Goal: Find specific page/section: Find specific page/section

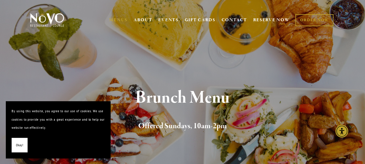
click at [13, 144] on button "Okay!" at bounding box center [20, 145] width 16 height 15
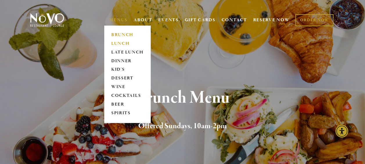
click at [116, 43] on link "LUNCH" at bounding box center [127, 43] width 36 height 9
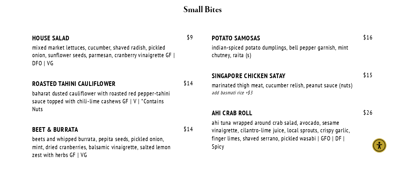
scroll to position [232, 0]
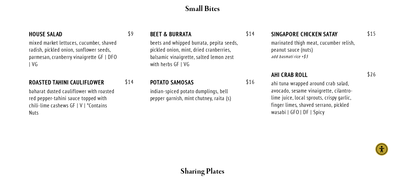
drag, startPoint x: 347, startPoint y: 0, endPoint x: 226, endPoint y: 54, distance: 133.0
click at [226, 54] on div "beets and whipped burrata, pepita seeds, pickled onion, mint, dried cranberries…" at bounding box center [194, 53] width 88 height 29
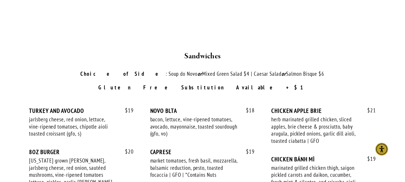
scroll to position [827, 0]
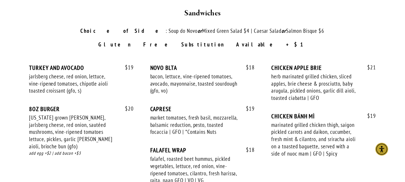
click at [295, 54] on div "$ 19 TURKEY AND AVOCADO jarlsberg cheese, red onion, lettuce, vine-ripened toma…" at bounding box center [202, 127] width 357 height 146
click at [328, 54] on div "$ 19 TURKEY AND AVOCADO jarlsberg cheese, red onion, lettuce, vine-ripened toma…" at bounding box center [202, 127] width 357 height 146
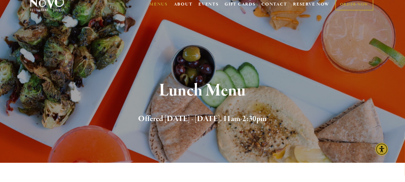
scroll to position [0, 0]
